Goal: Task Accomplishment & Management: Manage account settings

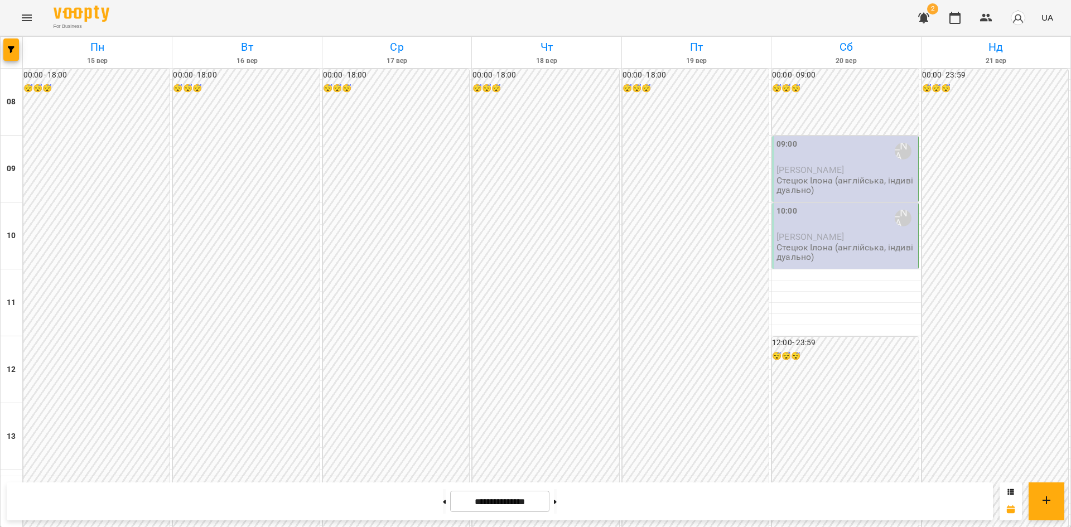
scroll to position [596, 0]
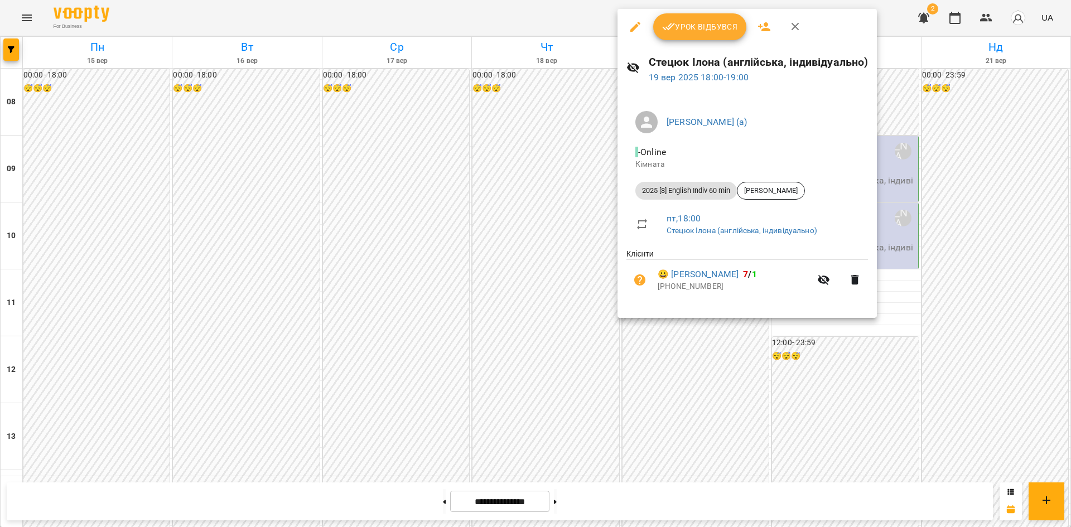
click at [693, 31] on span "Урок відбувся" at bounding box center [700, 26] width 76 height 13
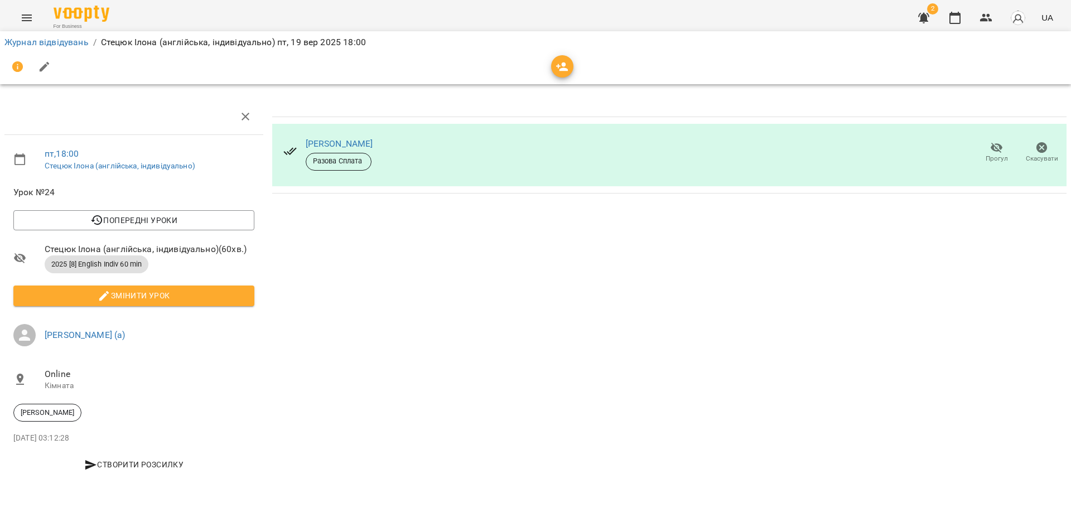
click at [57, 36] on li "Журнал відвідувань" at bounding box center [46, 42] width 84 height 13
click at [55, 38] on link "Журнал відвідувань" at bounding box center [46, 42] width 84 height 11
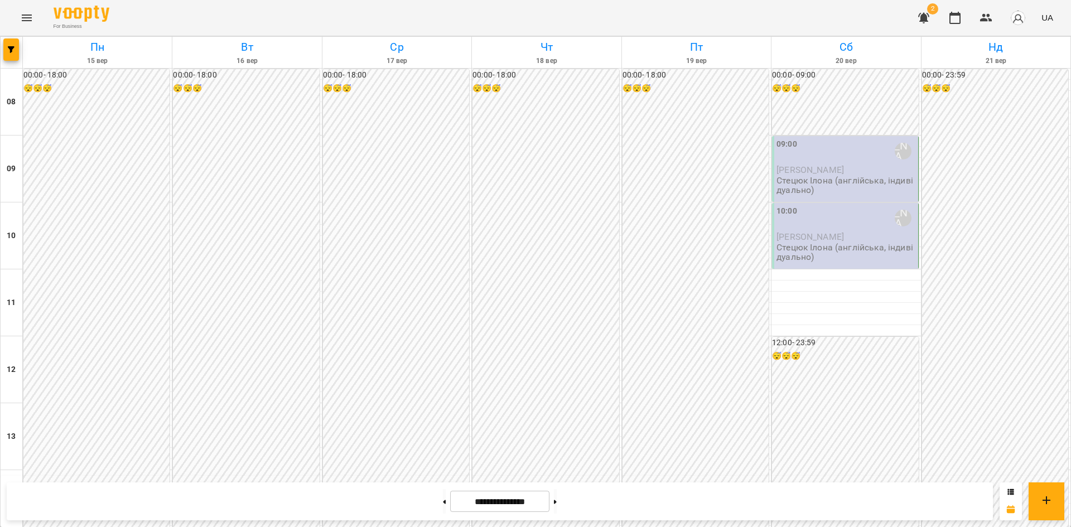
scroll to position [596, 0]
click at [557, 505] on button at bounding box center [555, 501] width 3 height 25
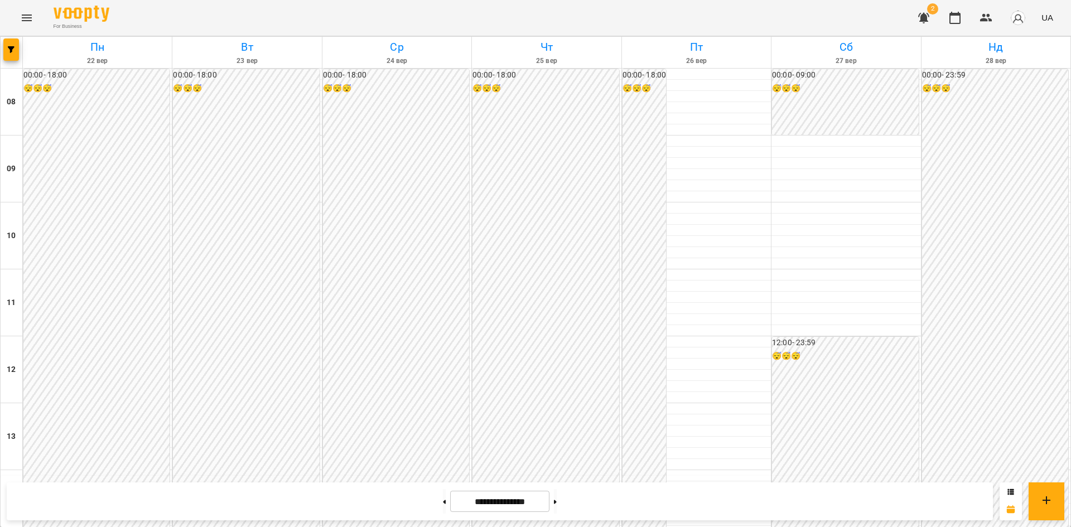
scroll to position [540, 0]
click at [443, 508] on button at bounding box center [444, 501] width 3 height 25
type input "**********"
